Goal: Transaction & Acquisition: Purchase product/service

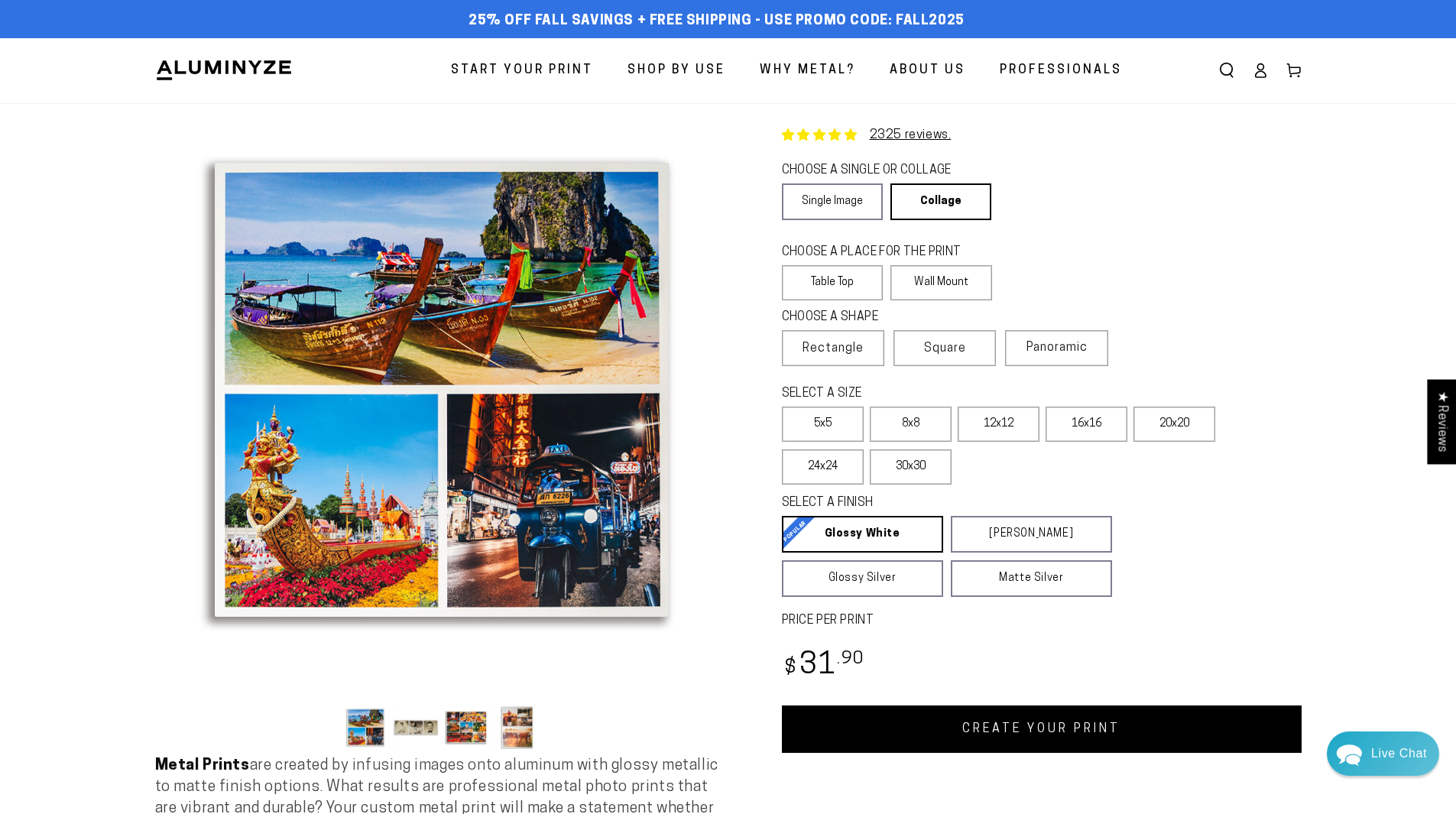
click at [780, 60] on span "Why Metal?" at bounding box center [807, 71] width 95 height 22
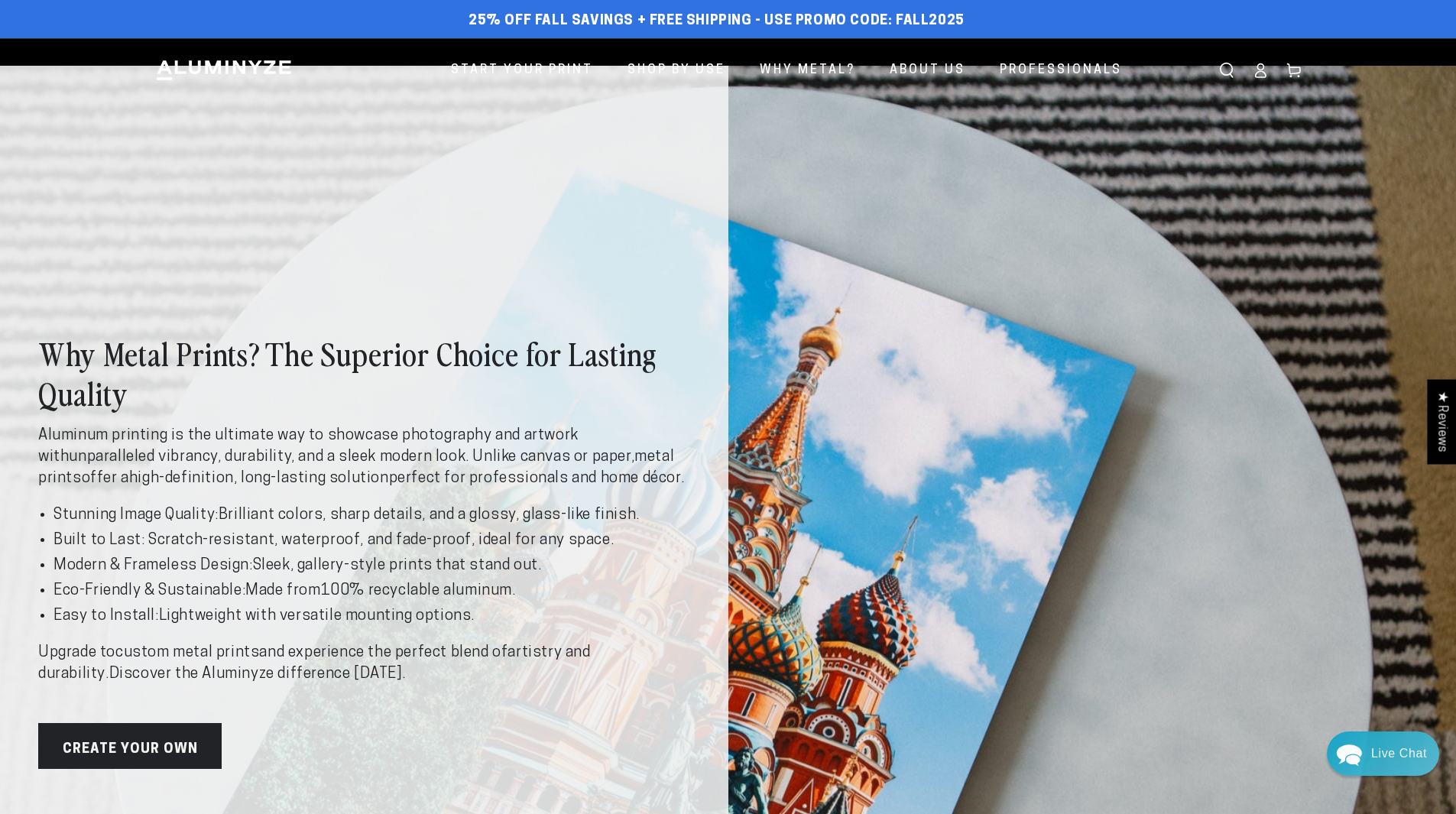
click at [923, 115] on div "Why Metal Prints? The Superior Choice for Lasting Quality Aluminum printing is …" at bounding box center [728, 551] width 1456 height 970
click at [1095, 218] on div "Why Metal Prints? The Superior Choice for Lasting Quality Aluminum printing is …" at bounding box center [728, 551] width 1456 height 970
click at [1190, 211] on div "Why Metal Prints? The Superior Choice for Lasting Quality Aluminum printing is …" at bounding box center [728, 551] width 1456 height 970
click at [153, 742] on link "Create Your Own" at bounding box center [130, 745] width 183 height 46
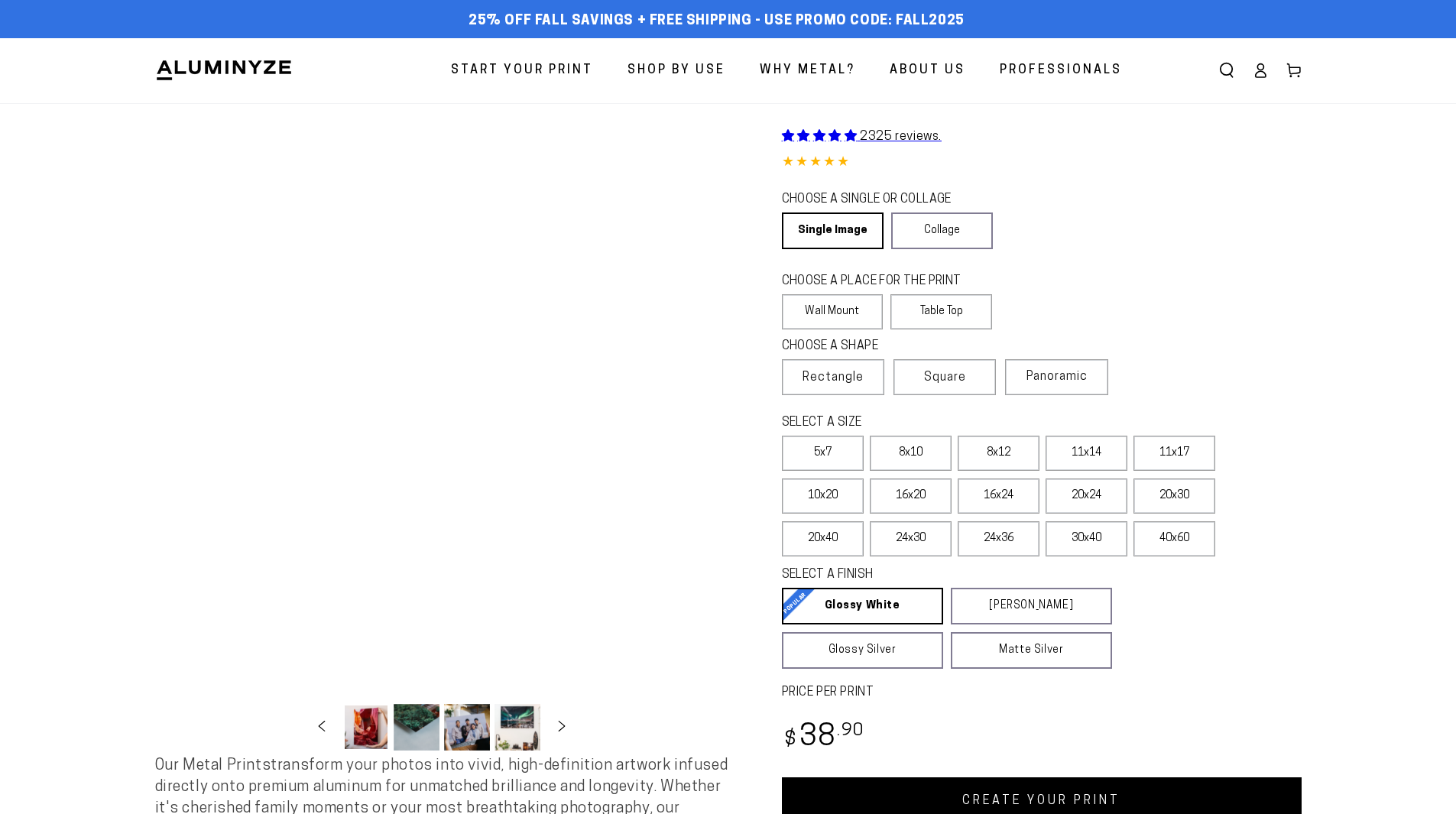
select select "**********"
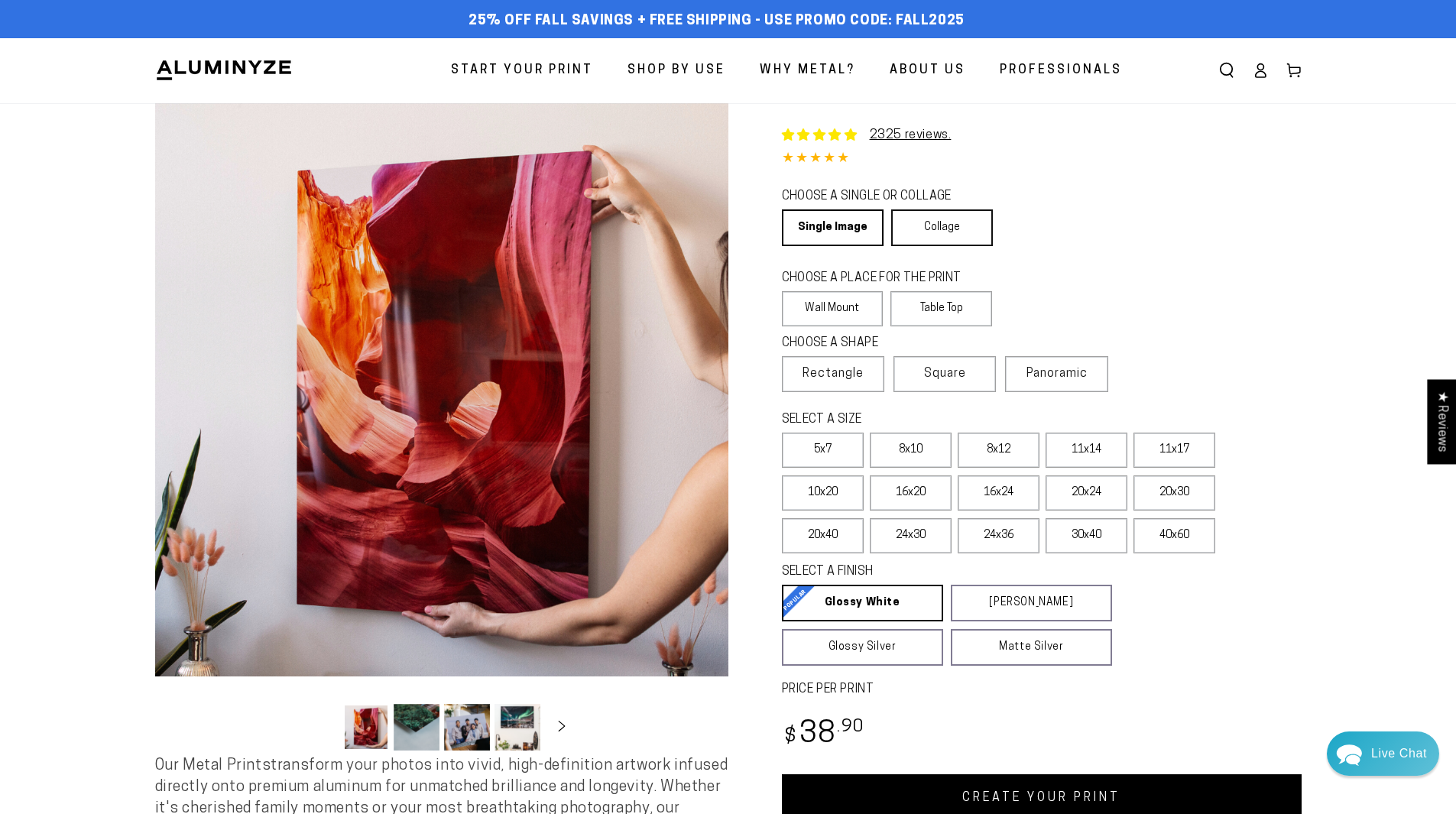
click at [919, 223] on link "Collage" at bounding box center [942, 227] width 102 height 37
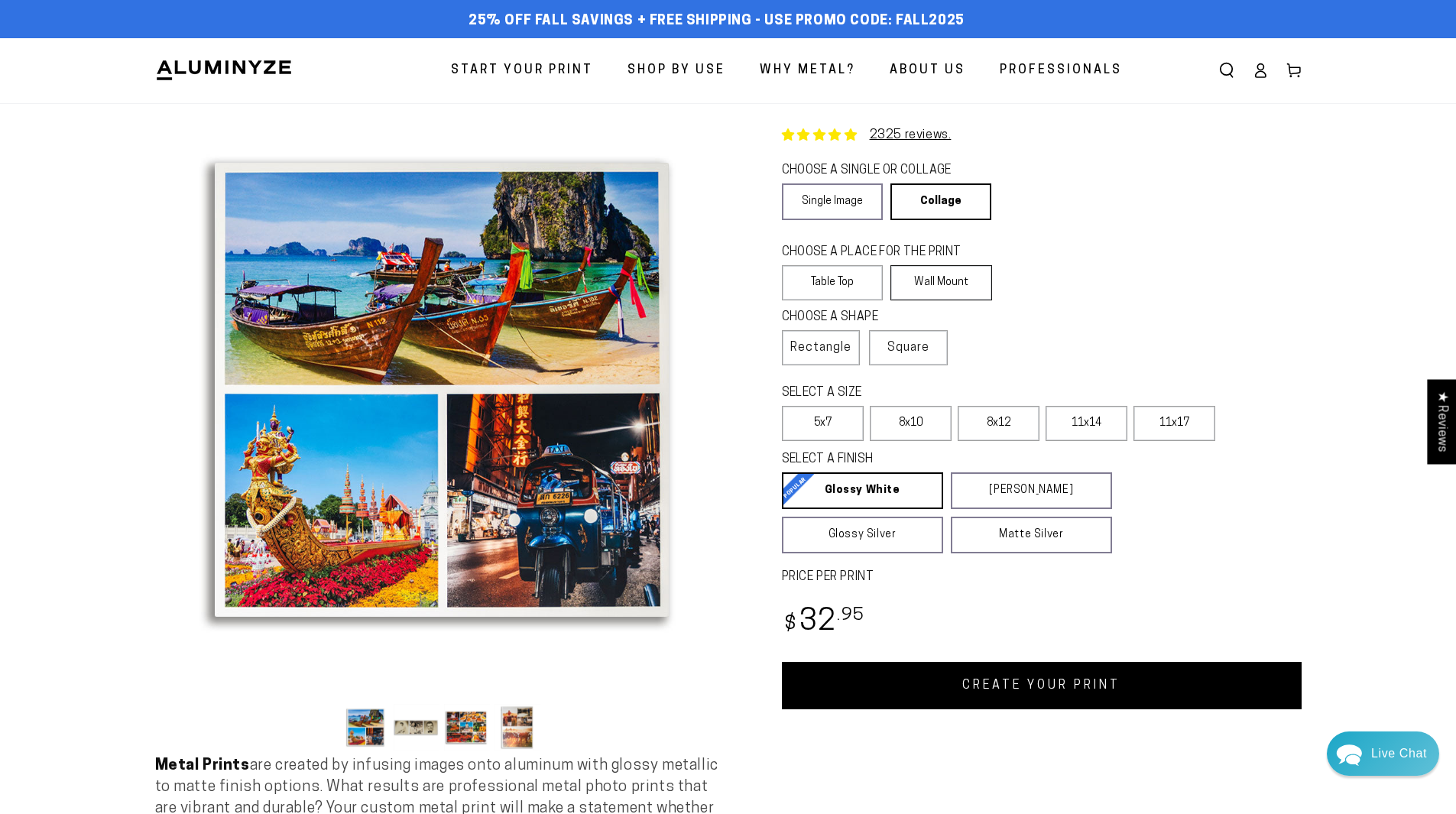
click at [960, 288] on label "Wall Mount" at bounding box center [941, 282] width 102 height 35
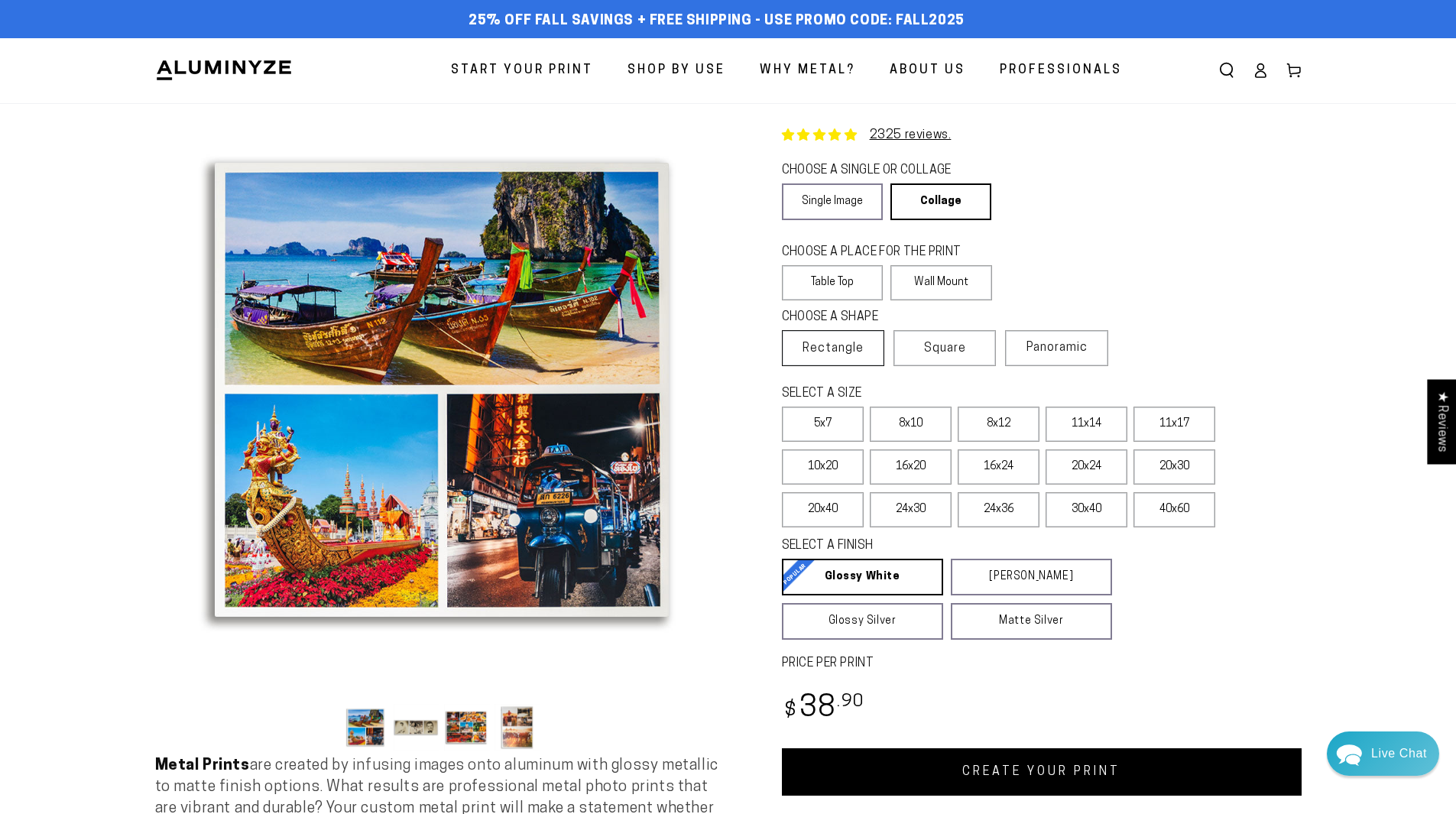
click at [862, 351] on span "Rectangle" at bounding box center [833, 348] width 61 height 18
click at [1052, 352] on span "Panoramic" at bounding box center [1056, 347] width 61 height 12
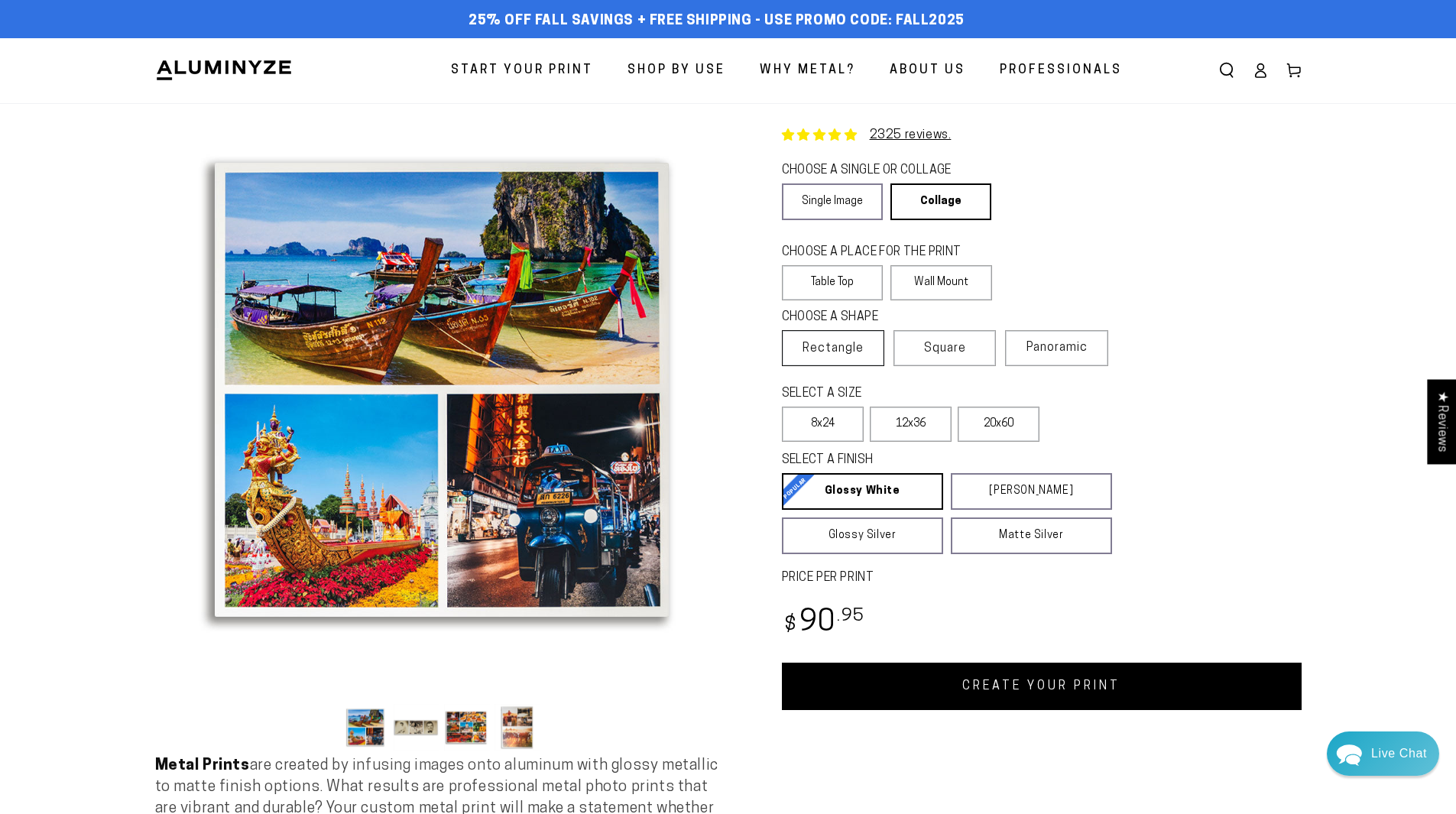
click at [870, 348] on label "Rectangle" at bounding box center [833, 347] width 103 height 36
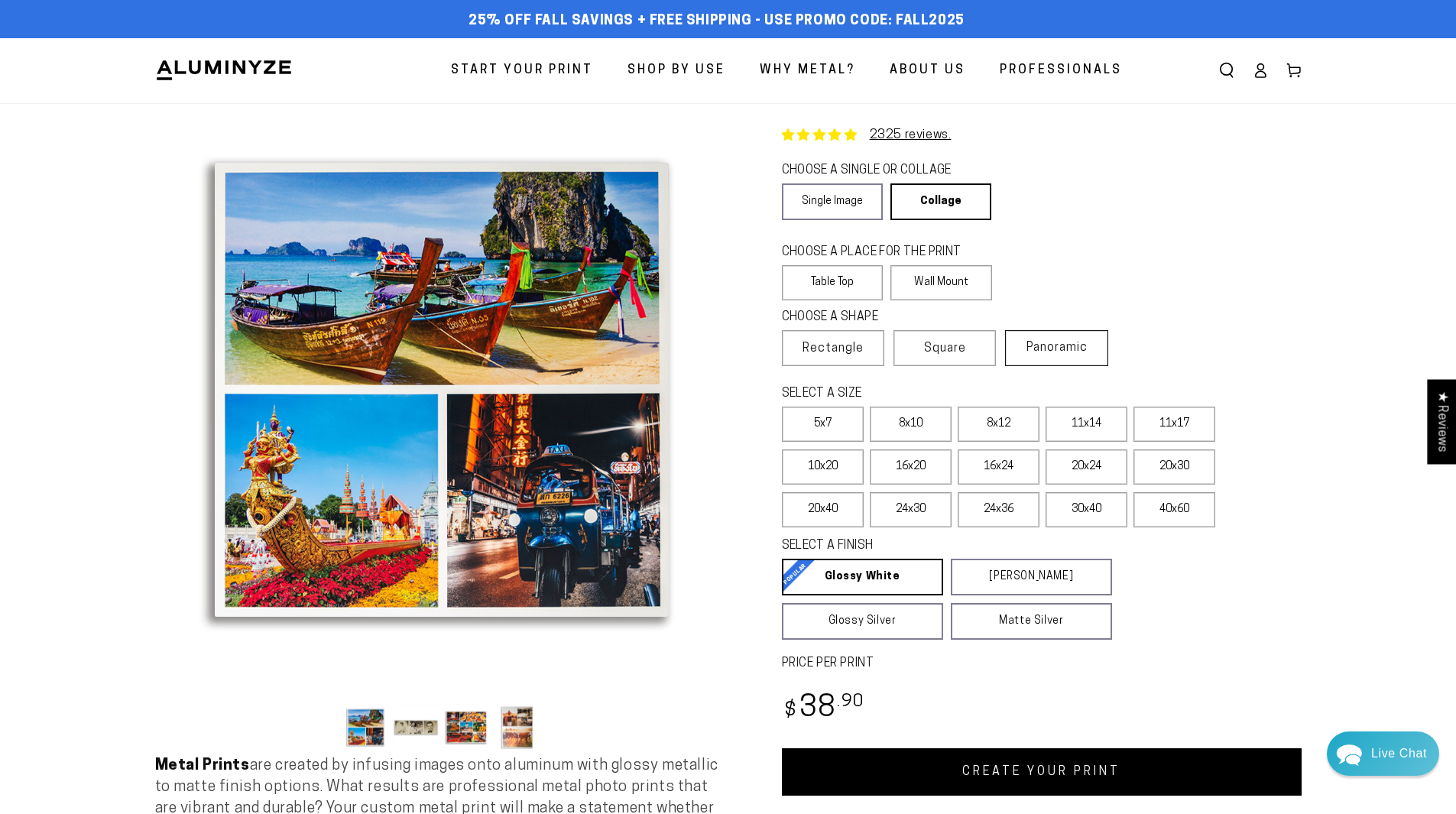
click at [1017, 346] on label "Panoramic" at bounding box center [1056, 347] width 103 height 36
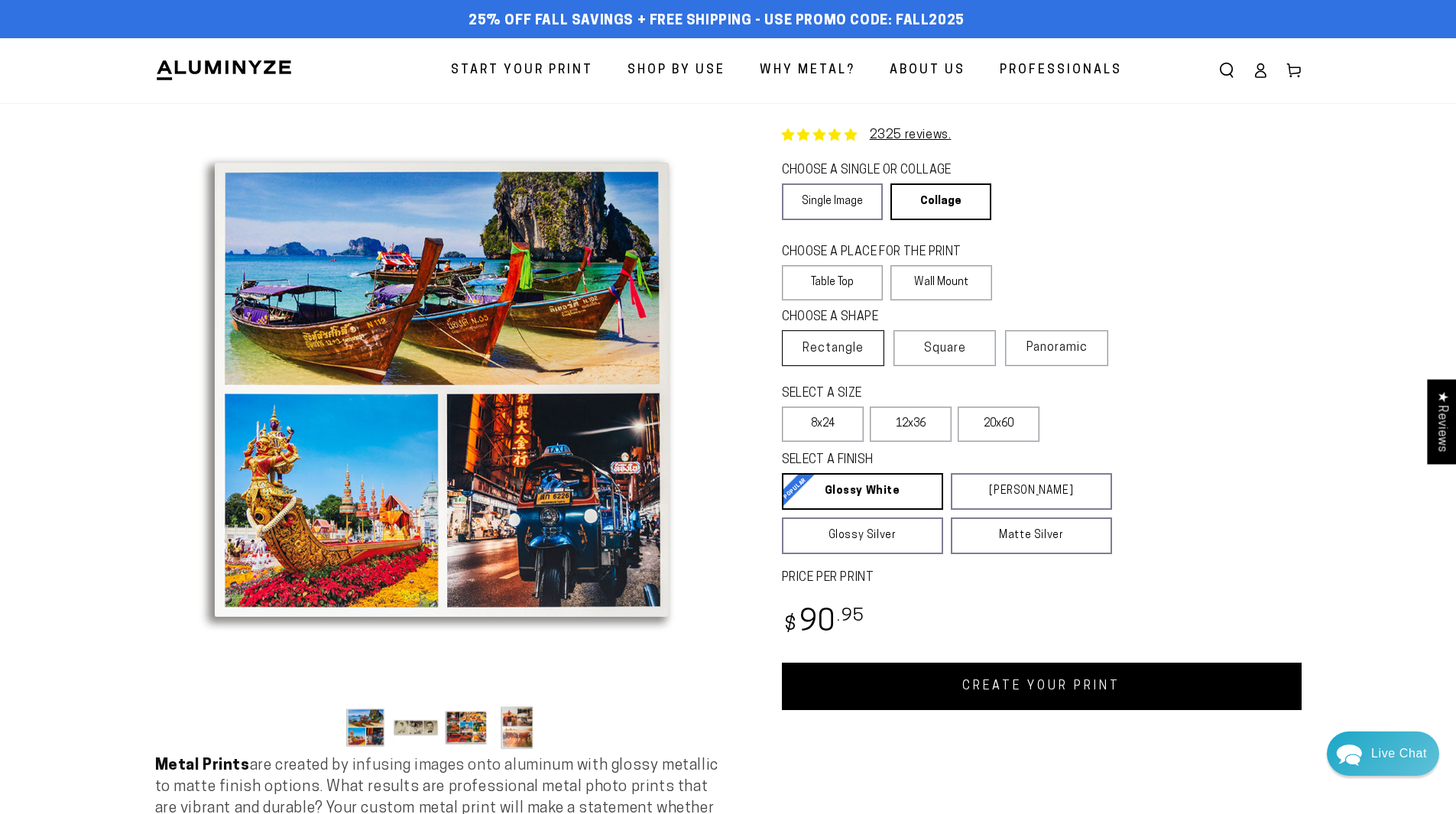
click at [840, 350] on span "Rectangle" at bounding box center [833, 348] width 61 height 18
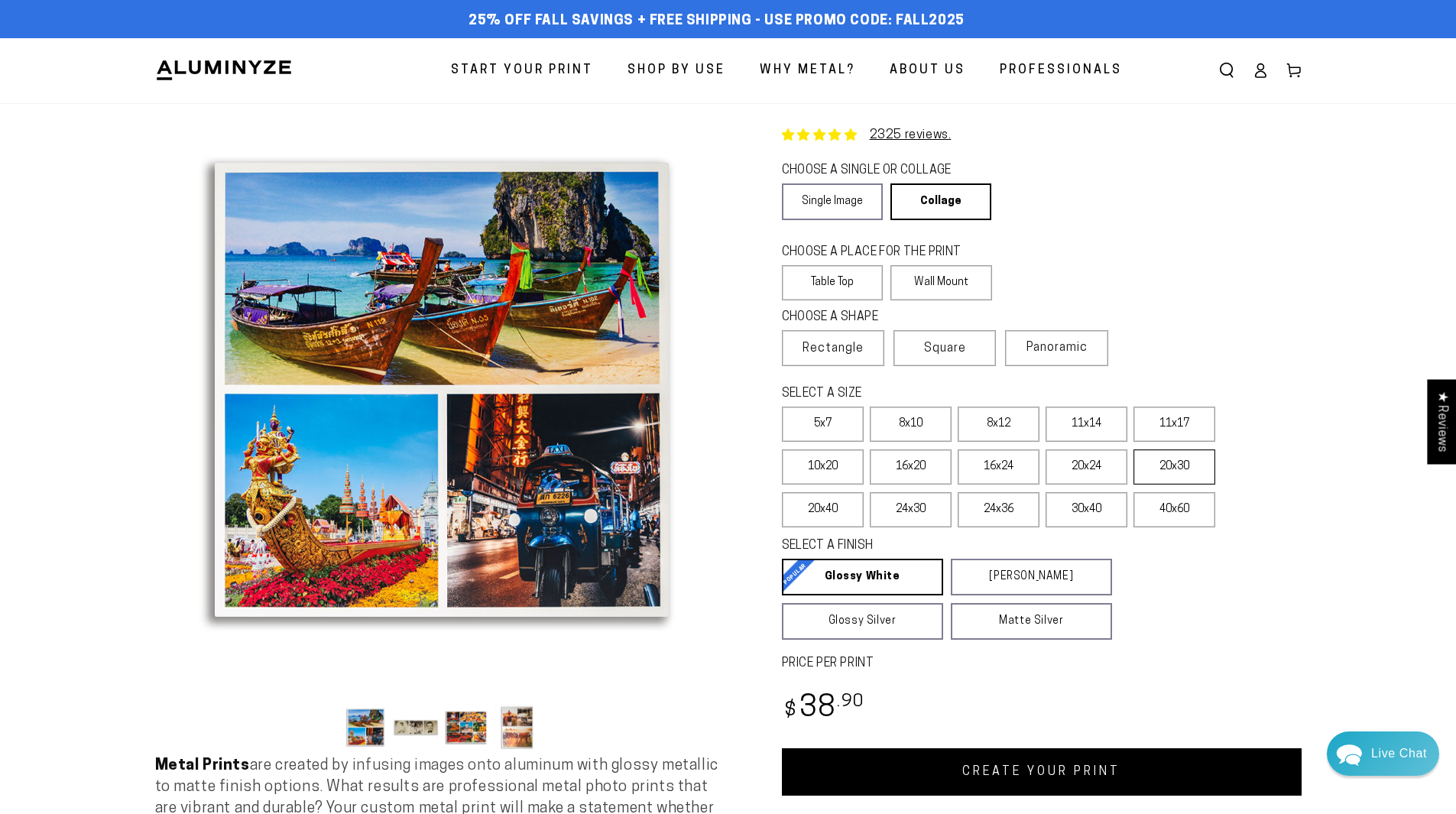
click at [1172, 470] on label "20x30" at bounding box center [1174, 467] width 82 height 35
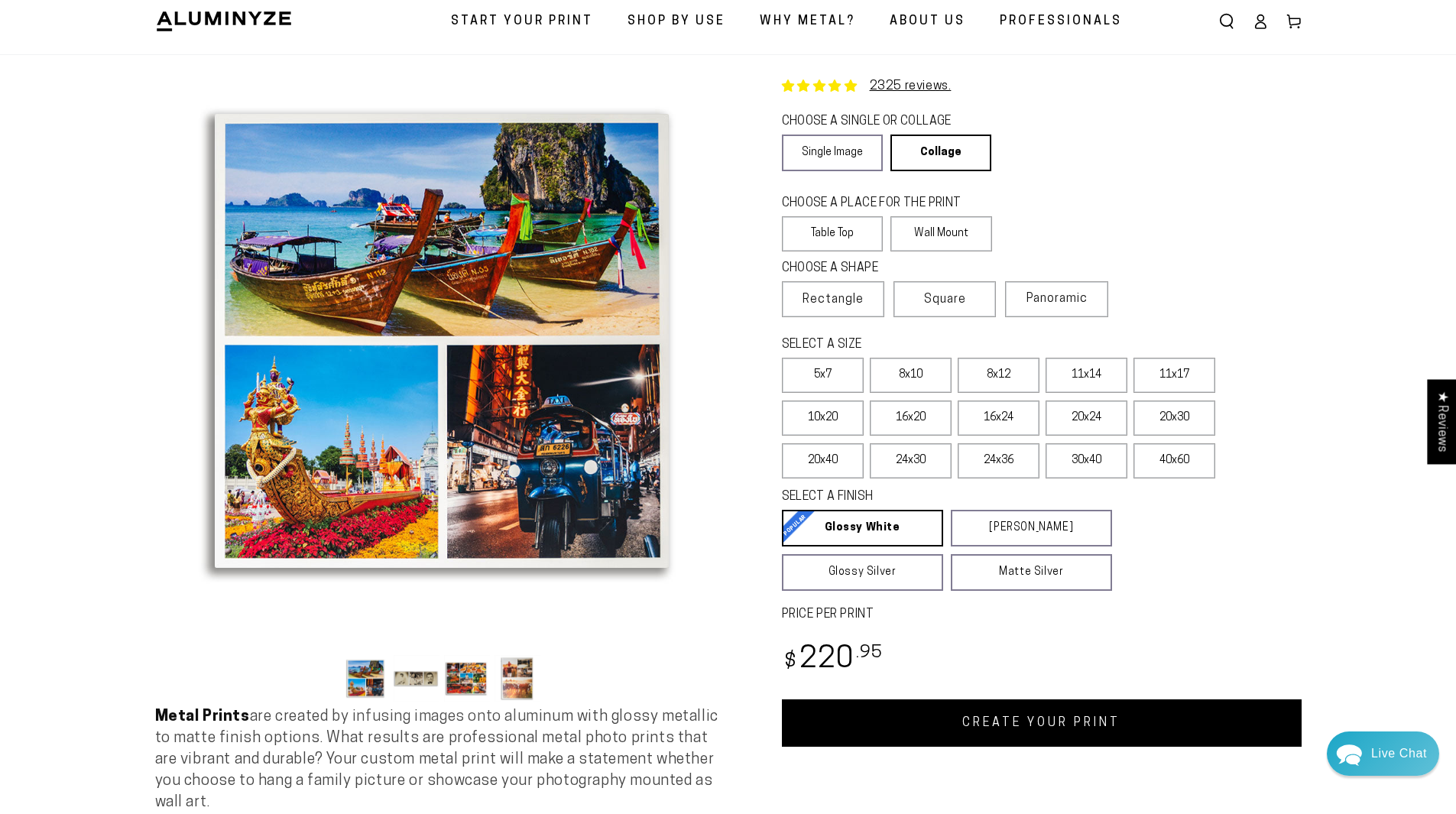
scroll to position [76, 0]
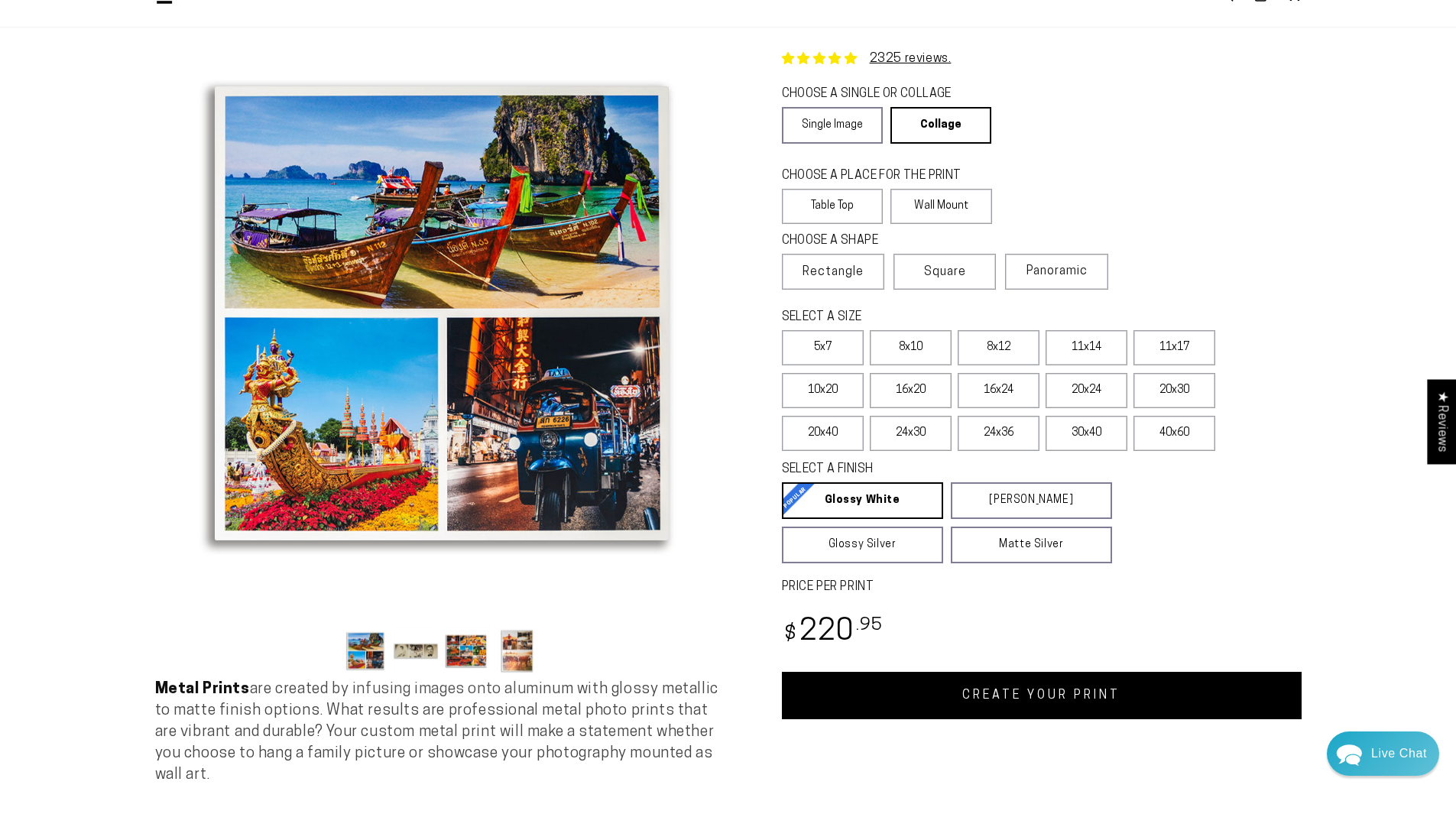
click at [1036, 690] on link "CREATE YOUR PRINT" at bounding box center [1042, 696] width 520 height 48
